Goal: Task Accomplishment & Management: Manage account settings

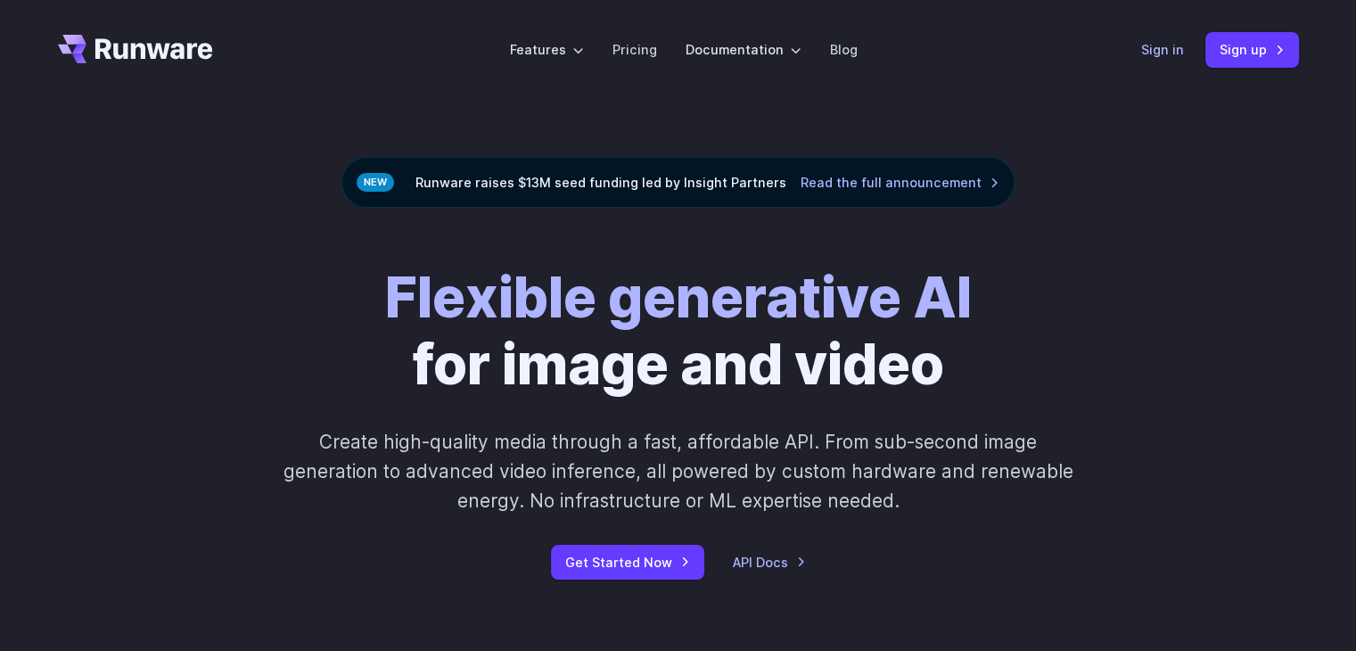
drag, startPoint x: 1159, startPoint y: 45, endPoint x: 1195, endPoint y: 156, distance: 116.2
click at [1159, 45] on link "Sign in" at bounding box center [1162, 49] width 43 height 21
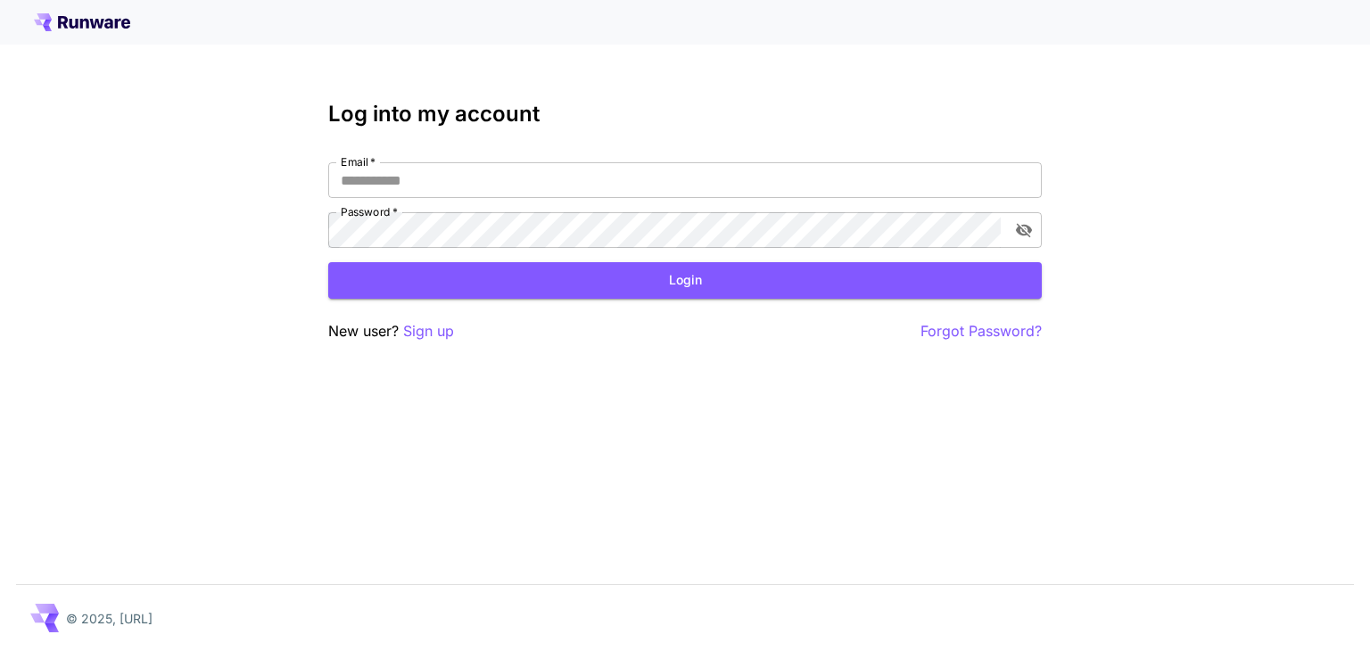
click at [1165, 437] on div "Log into my account Email   * Email   * Password   * Password   * Login New use…" at bounding box center [685, 325] width 1370 height 651
click at [469, 173] on input "Email   *" at bounding box center [684, 180] width 713 height 36
type input "**********"
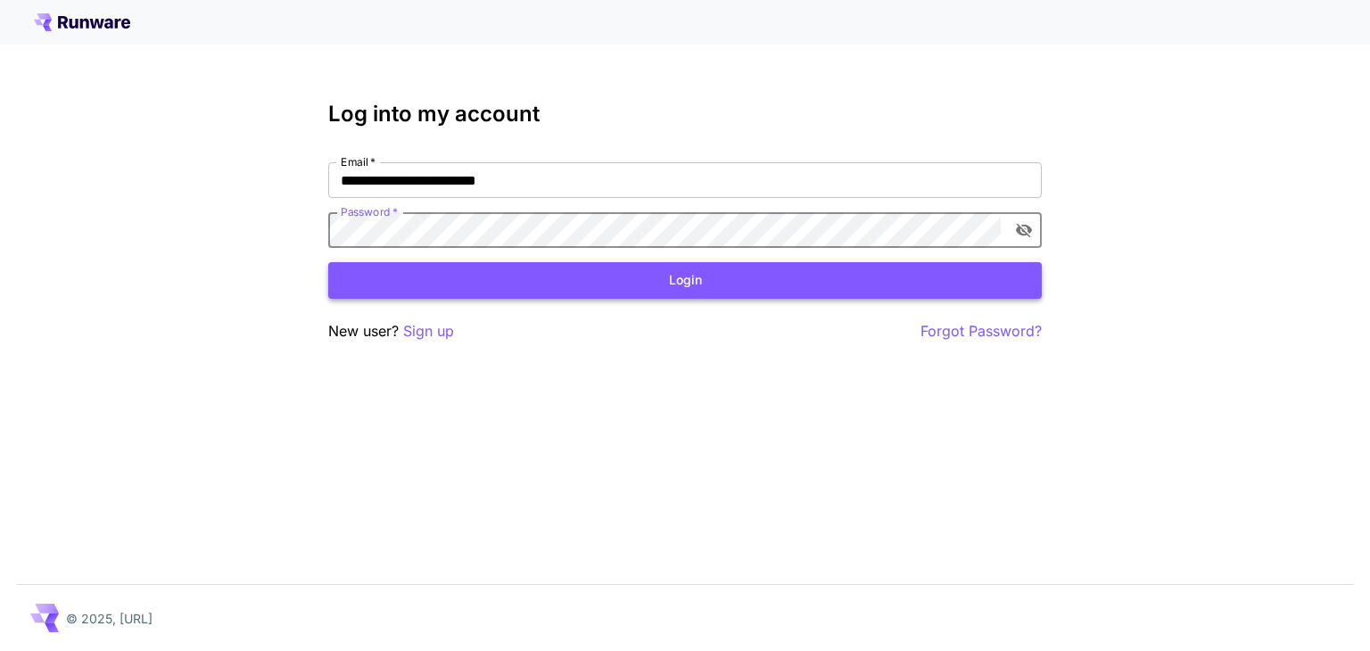
click at [638, 276] on button "Login" at bounding box center [684, 280] width 713 height 37
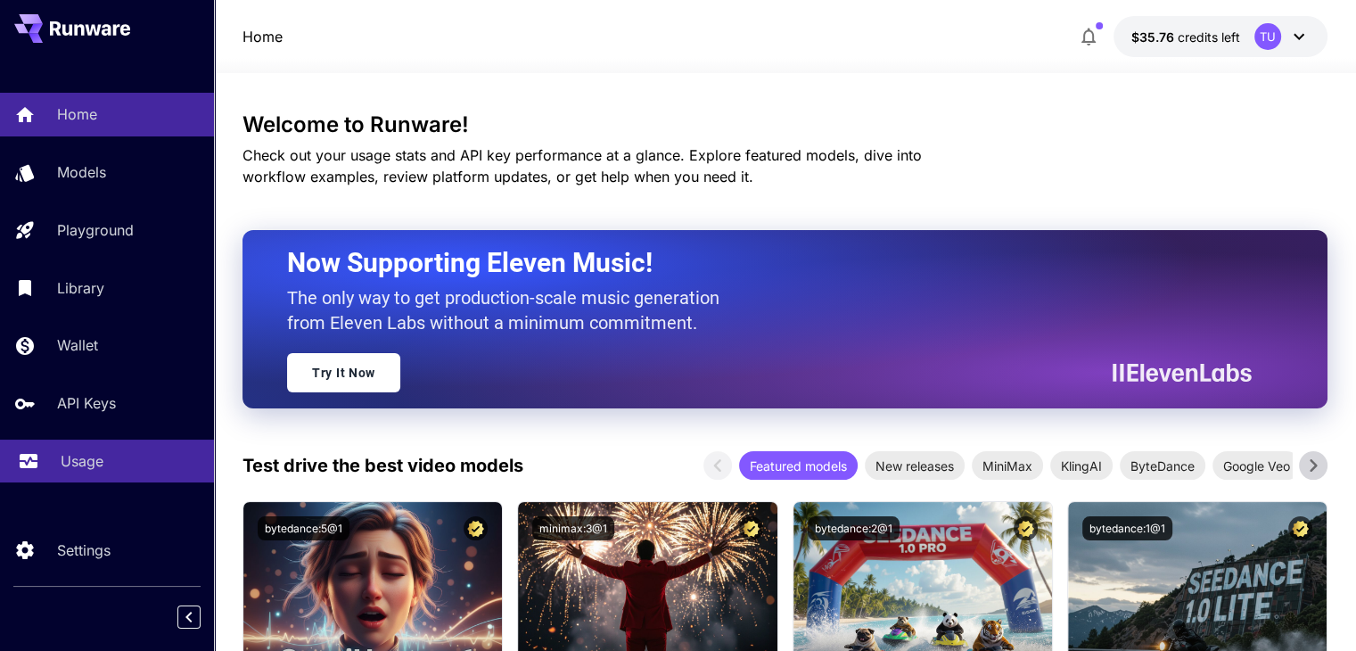
click at [123, 477] on link "Usage" at bounding box center [107, 462] width 214 height 44
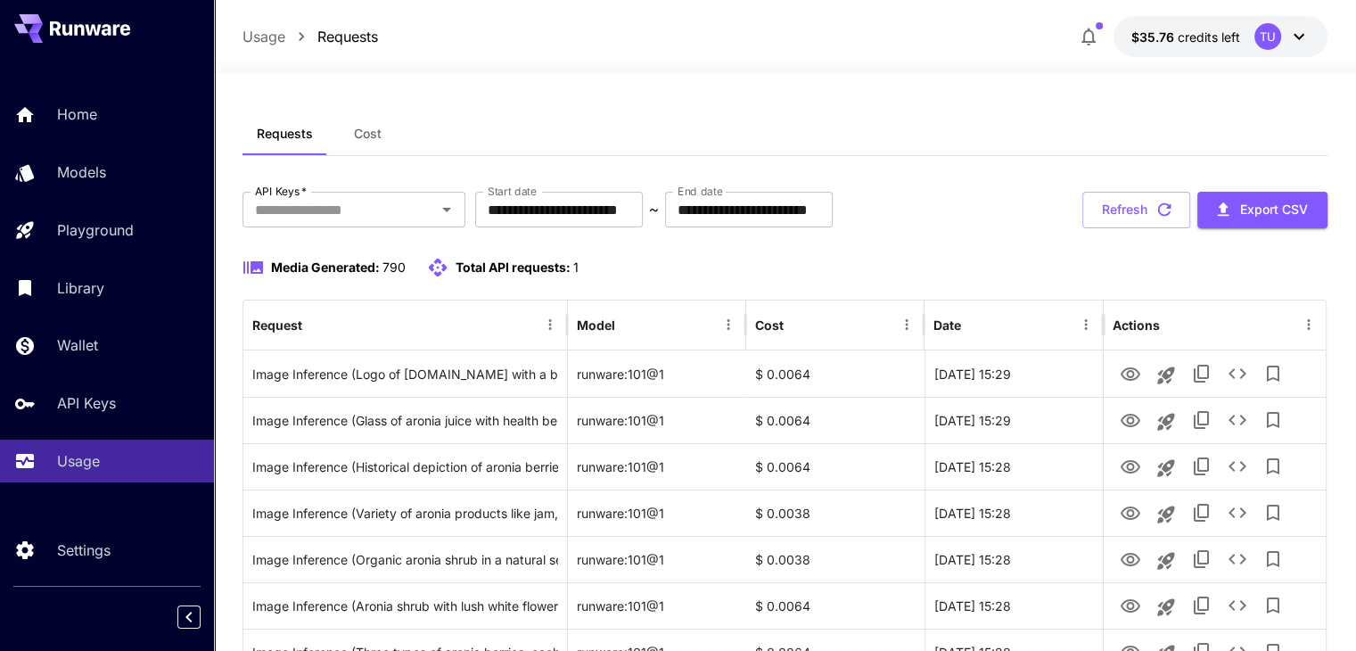
click at [849, 29] on div "Usage Requests $35.76 credits left TU" at bounding box center [785, 36] width 1085 height 41
